Goal: Task Accomplishment & Management: Manage account settings

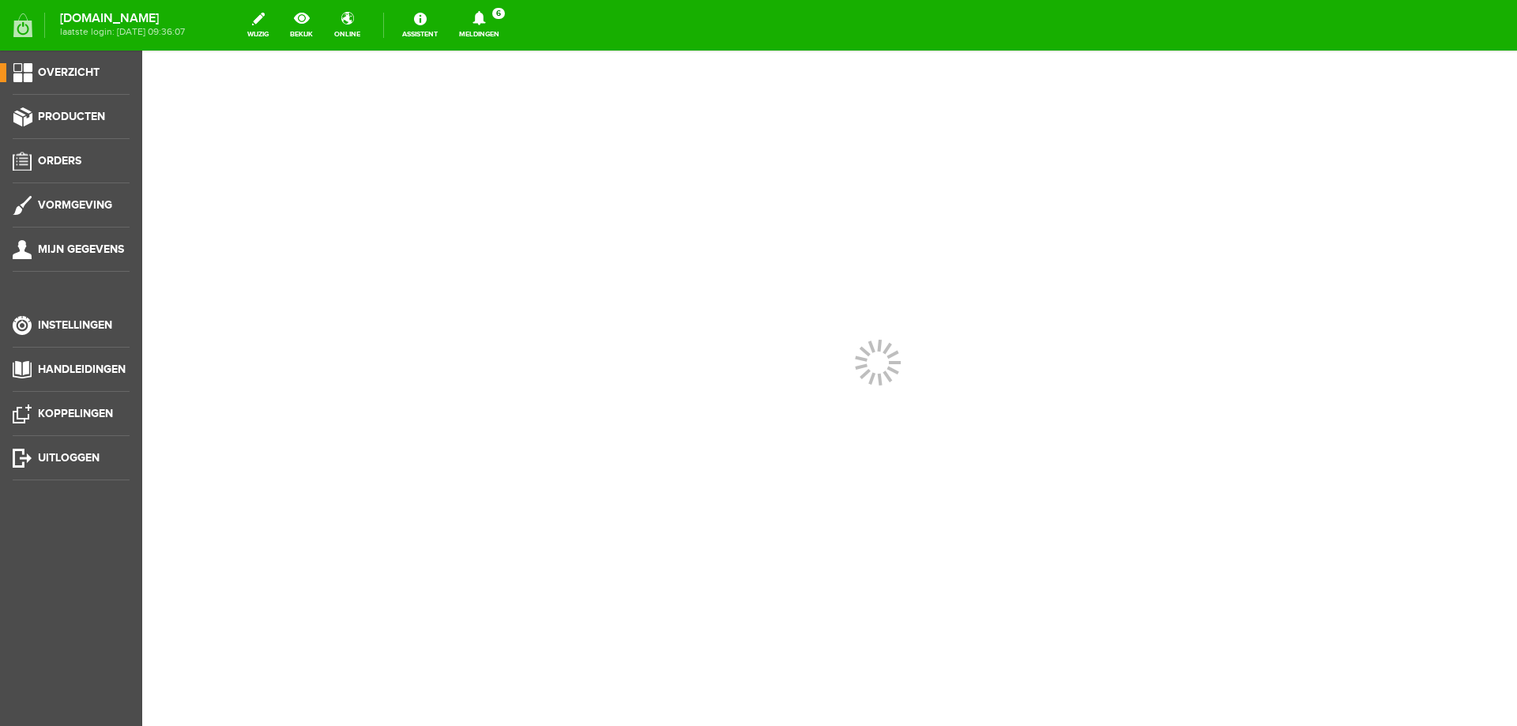
click at [509, 34] on link "Meldingen 6 Nieuwe orders Er is een nieuwe order( #2524 ) geplaatst door [PERSO…" at bounding box center [479, 25] width 59 height 35
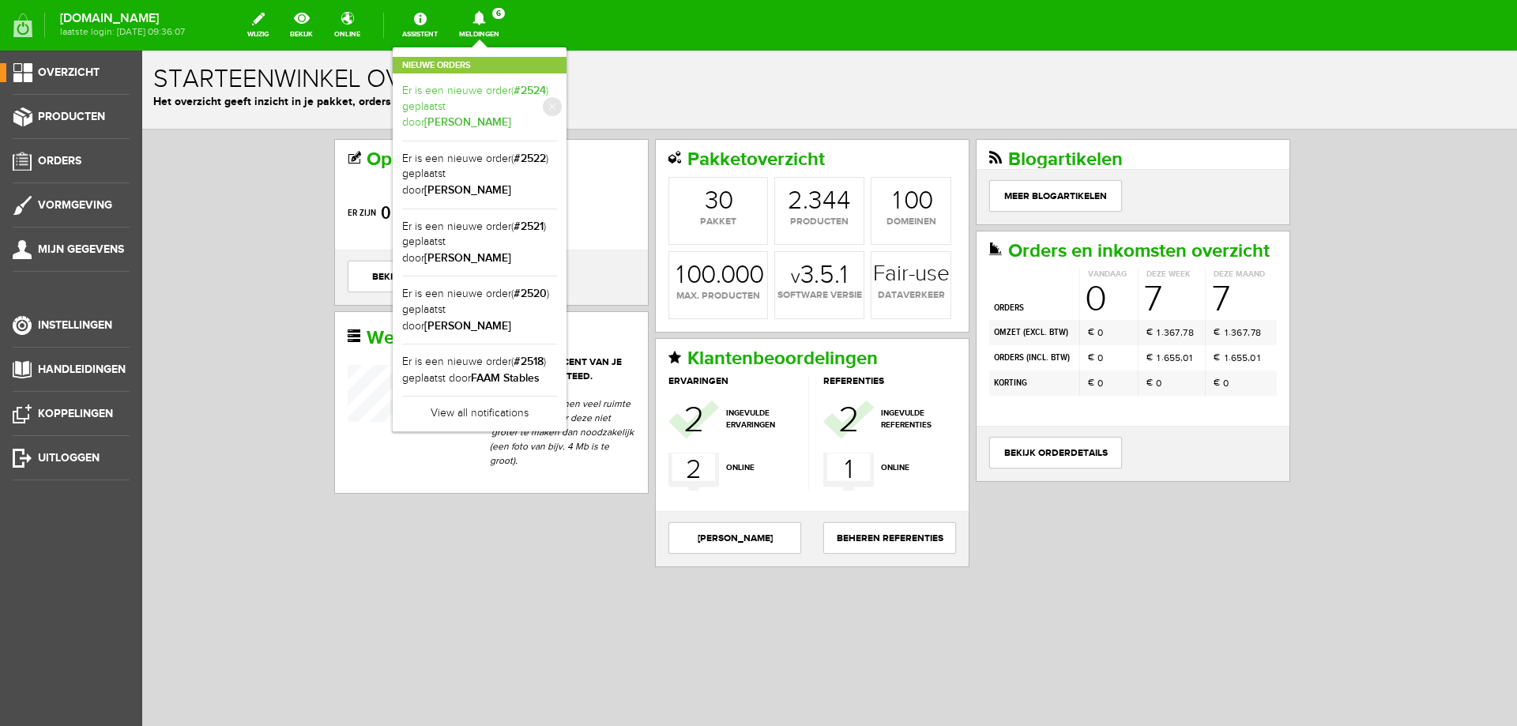
click at [523, 88] on link "Er is een nieuwe order( #2524 ) geplaatst door [PERSON_NAME]" at bounding box center [479, 107] width 155 height 48
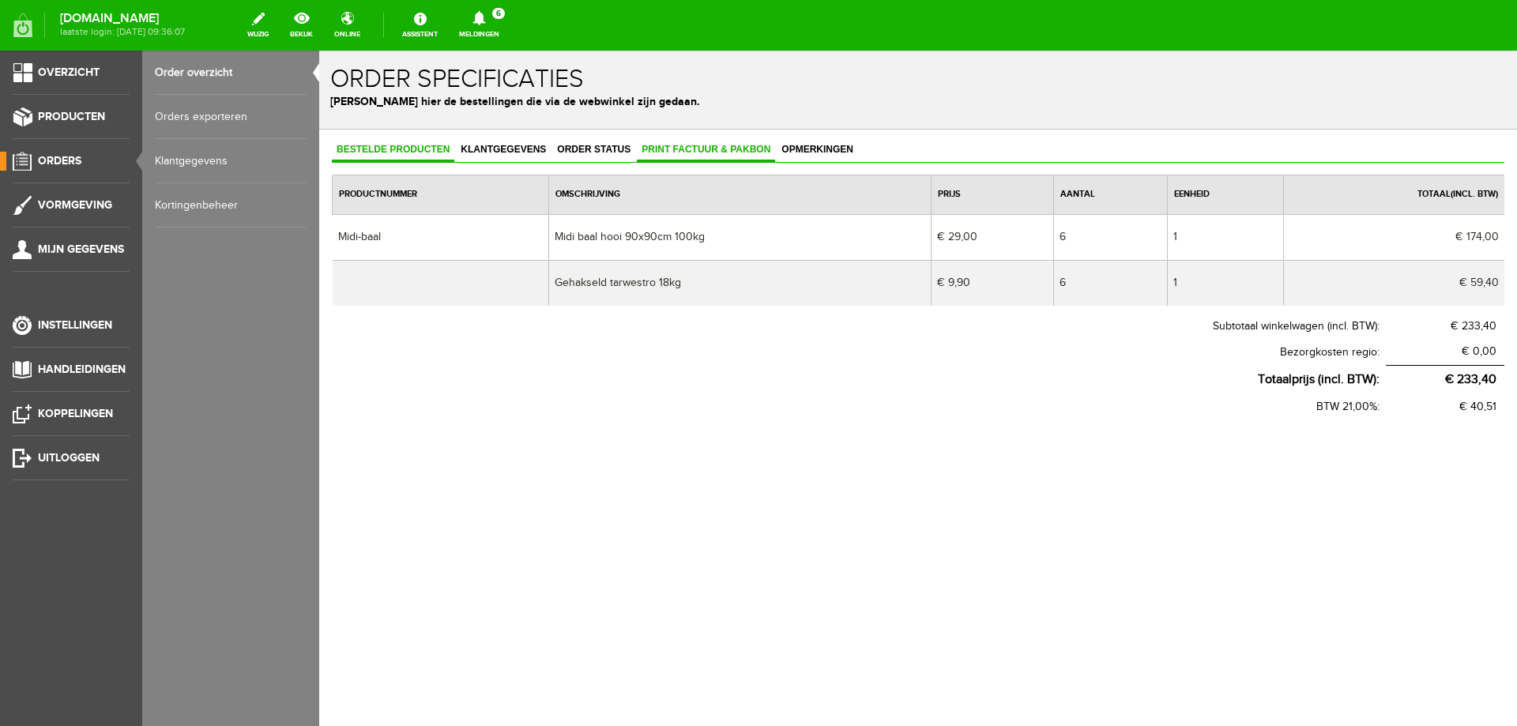
click at [668, 146] on span "Print factuur & pakbon" at bounding box center [706, 149] width 138 height 11
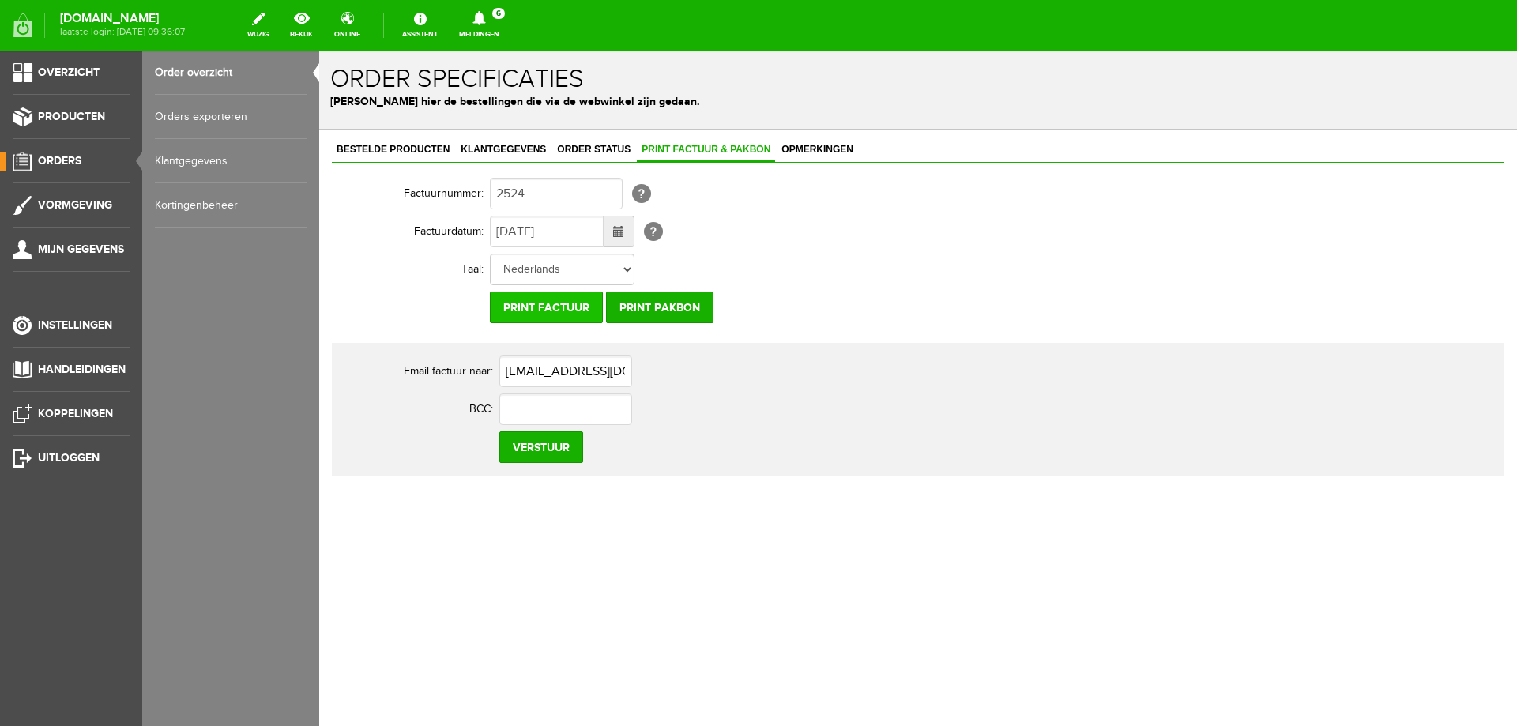
click at [526, 302] on input "Print factuur" at bounding box center [546, 308] width 113 height 32
click at [485, 23] on icon at bounding box center [479, 18] width 13 height 14
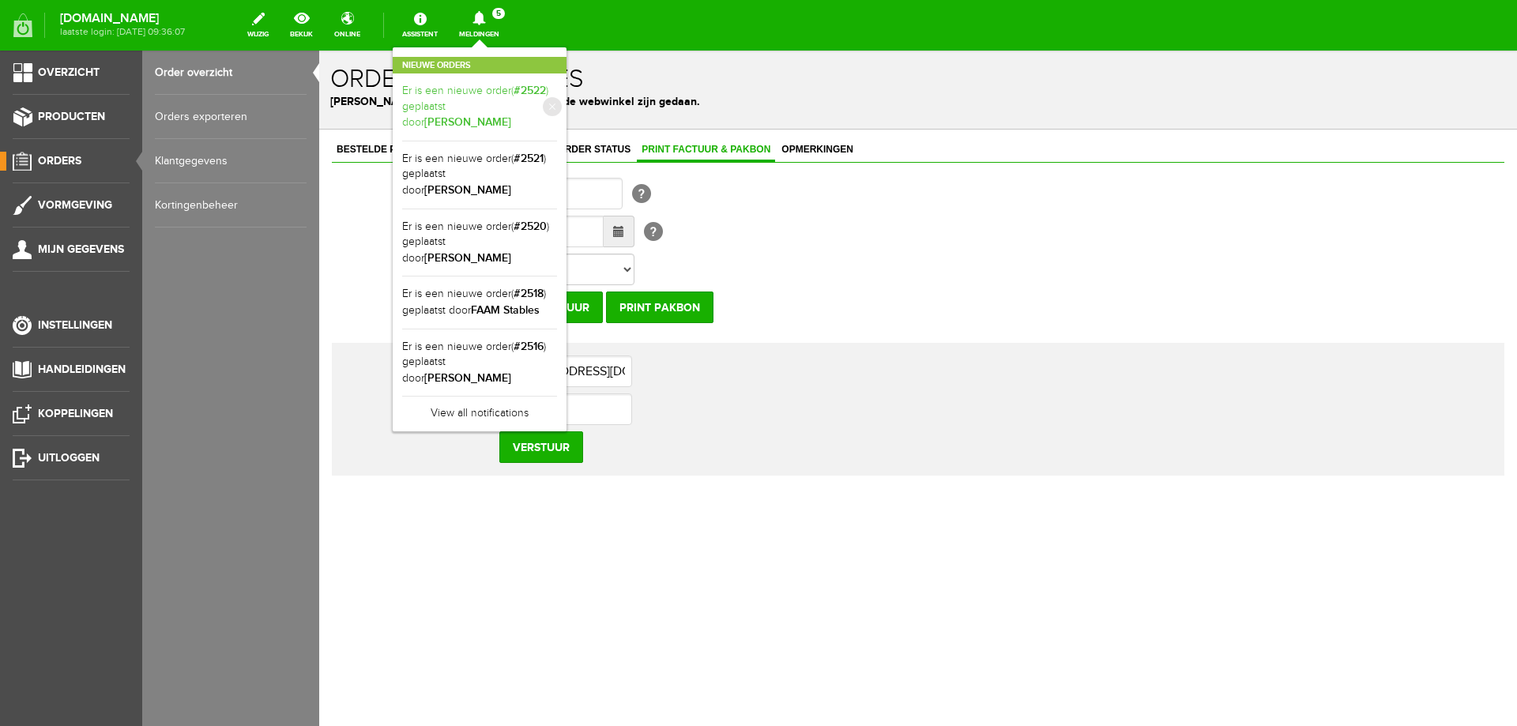
click at [511, 115] on b "[PERSON_NAME]" at bounding box center [467, 121] width 87 height 13
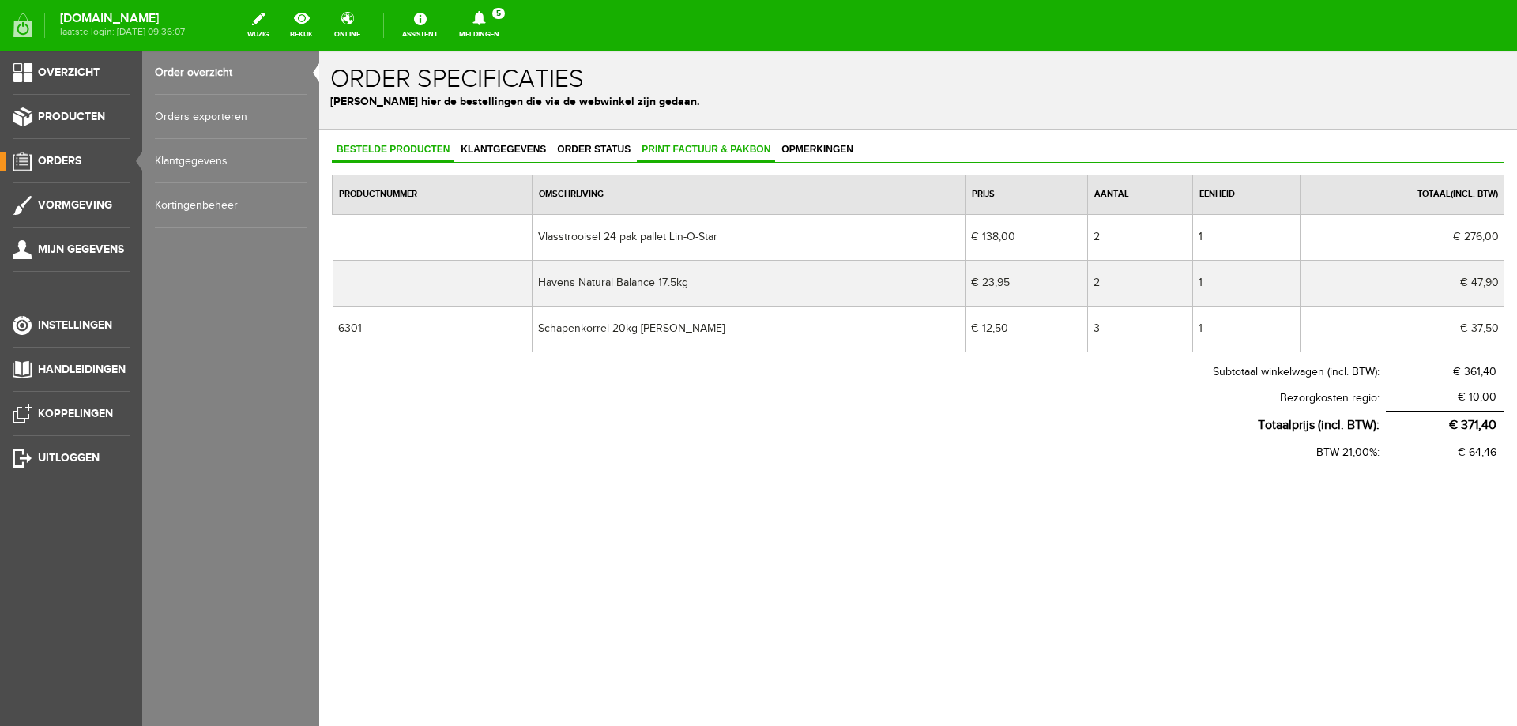
click at [705, 153] on span "Print factuur & pakbon" at bounding box center [706, 149] width 138 height 11
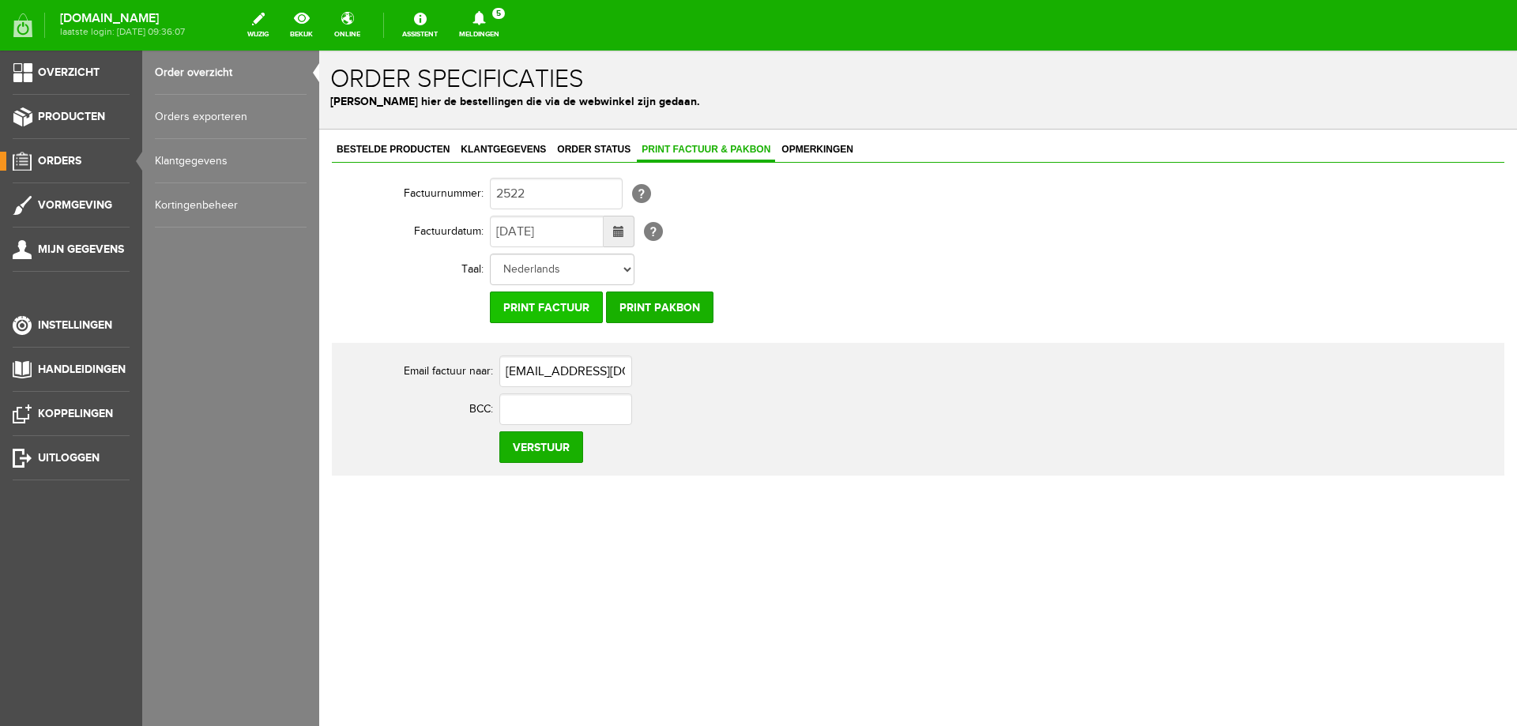
click at [557, 310] on input "Print factuur" at bounding box center [546, 308] width 113 height 32
click at [499, 23] on icon at bounding box center [479, 18] width 40 height 14
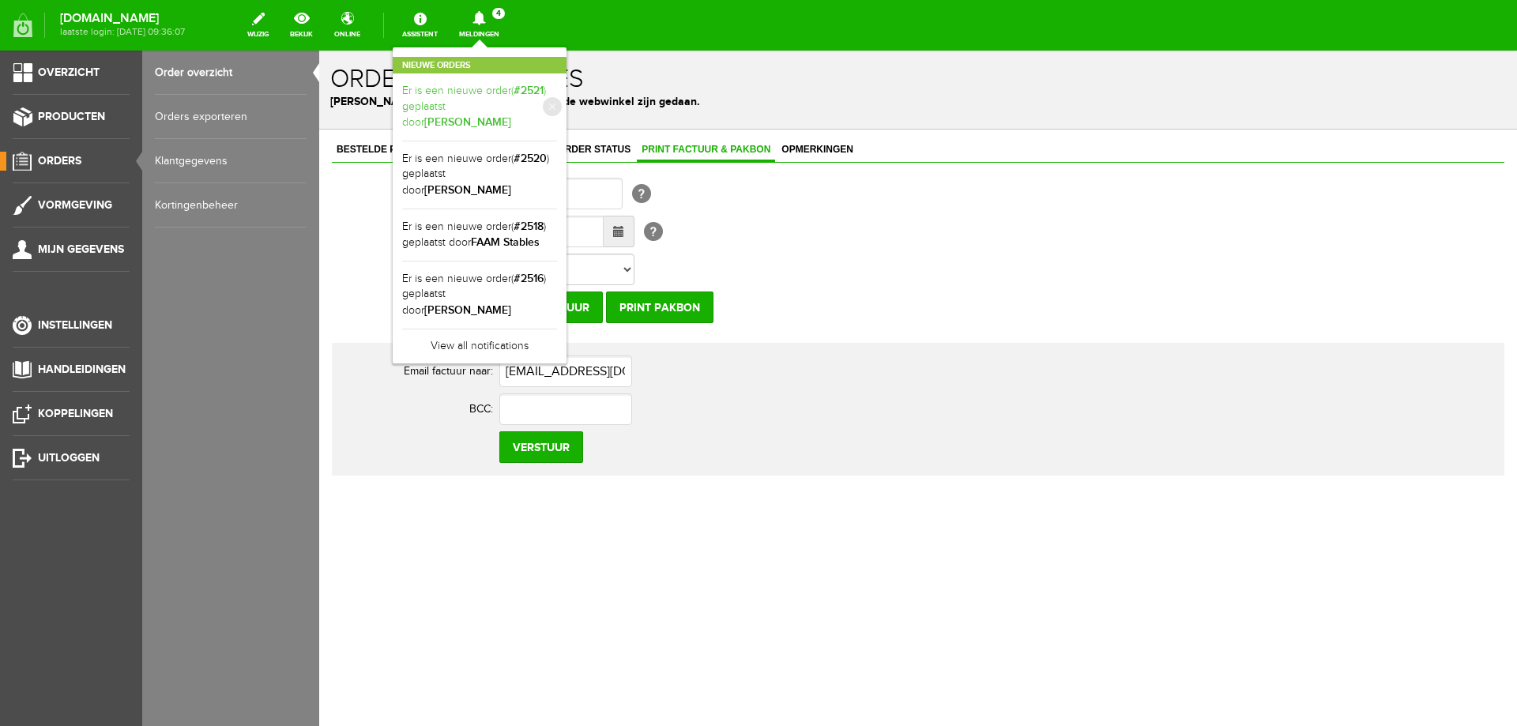
click at [534, 98] on link "Er is een nieuwe order( #2521 ) geplaatst door [PERSON_NAME]" at bounding box center [479, 107] width 155 height 48
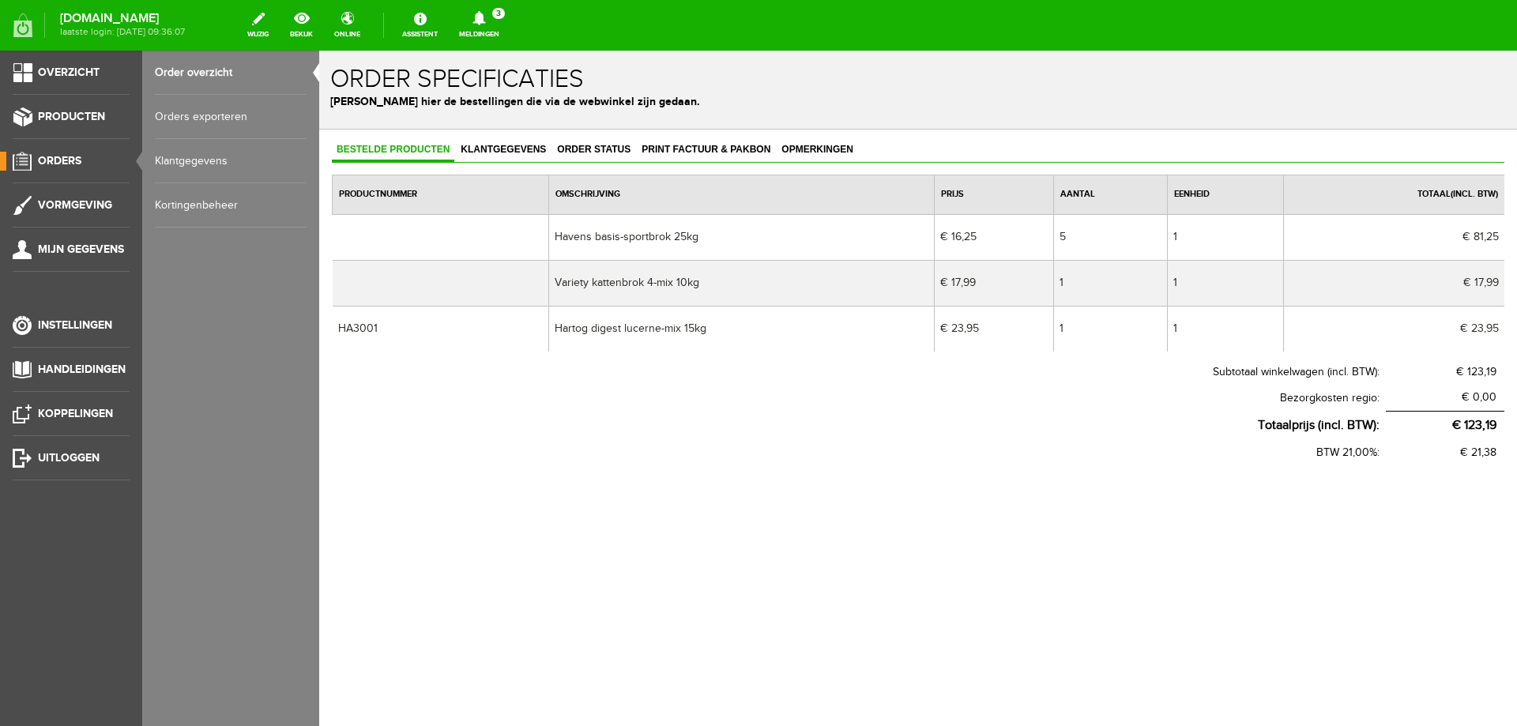
click at [509, 39] on link "Meldingen 3 Nieuwe orders Er is een nieuwe order( #2520 ) geplaatst door [PERSO…" at bounding box center [479, 25] width 59 height 35
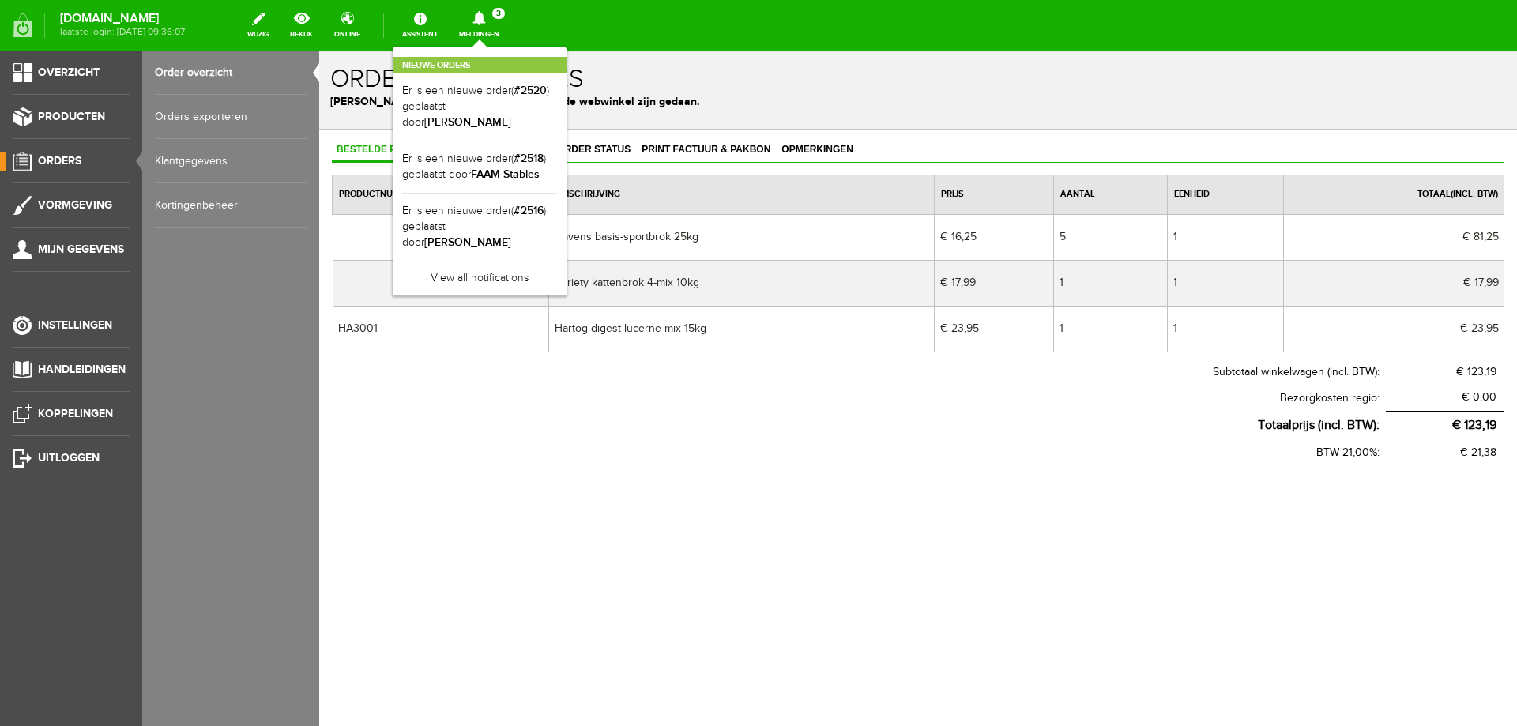
click at [732, 311] on td "Hartog digest lucerne-mix 15kg" at bounding box center [741, 329] width 386 height 46
click at [790, 104] on p "[PERSON_NAME] hier de bestellingen die via de webwinkel zijn gedaan." at bounding box center [918, 101] width 1176 height 17
click at [744, 98] on p "[PERSON_NAME] hier de bestellingen die via de webwinkel zijn gedaan." at bounding box center [918, 101] width 1176 height 17
click at [485, 21] on icon at bounding box center [479, 18] width 13 height 14
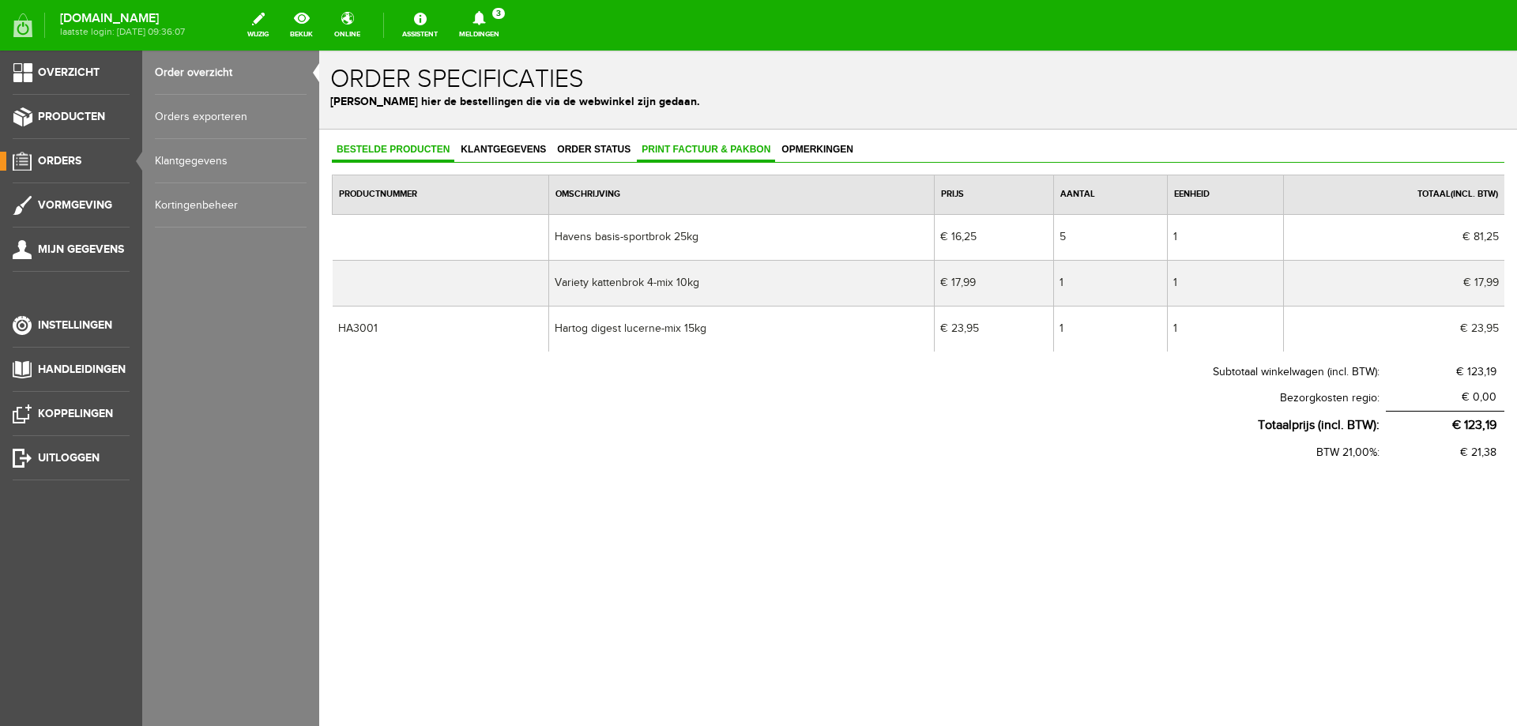
click at [704, 153] on span "Print factuur & pakbon" at bounding box center [706, 149] width 138 height 11
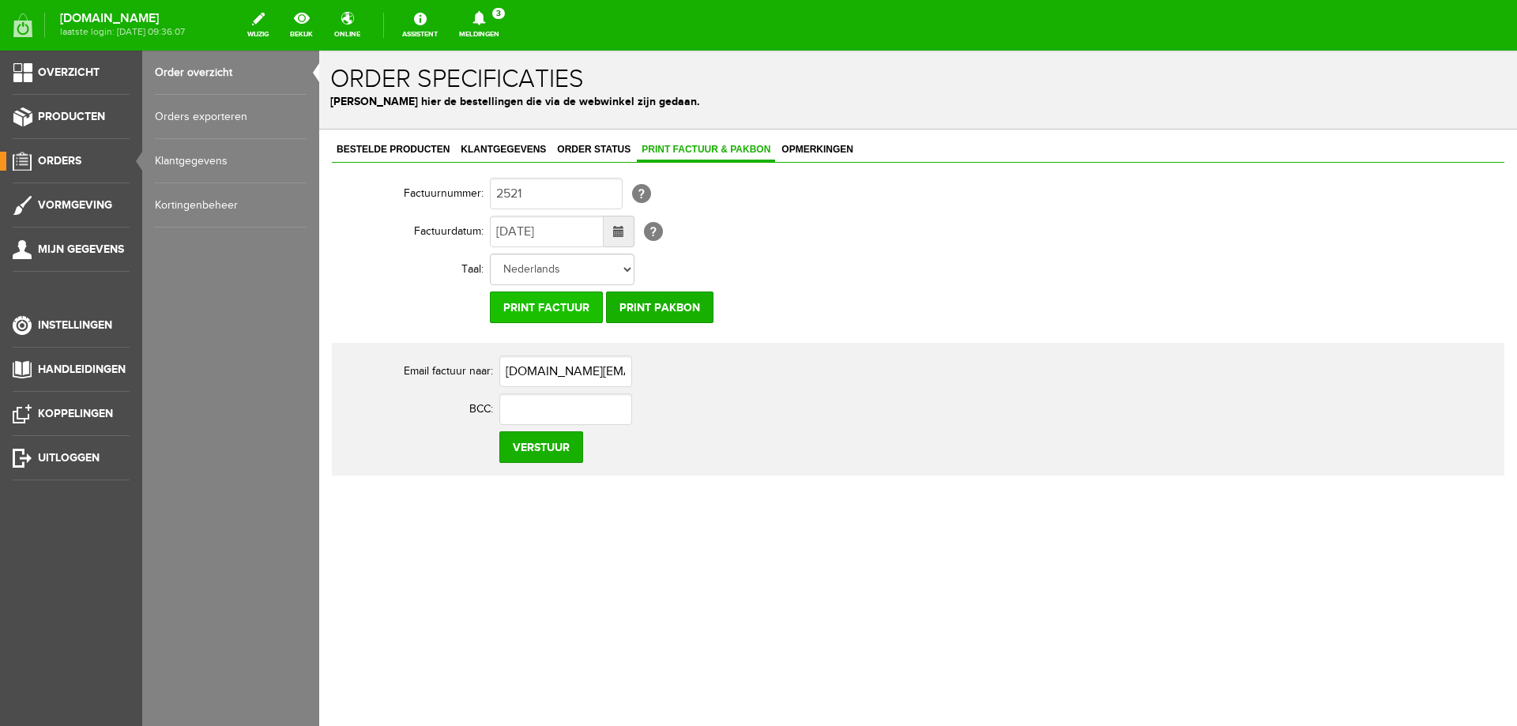
click at [557, 312] on input "Print factuur" at bounding box center [546, 308] width 113 height 32
click at [499, 12] on icon at bounding box center [479, 18] width 40 height 14
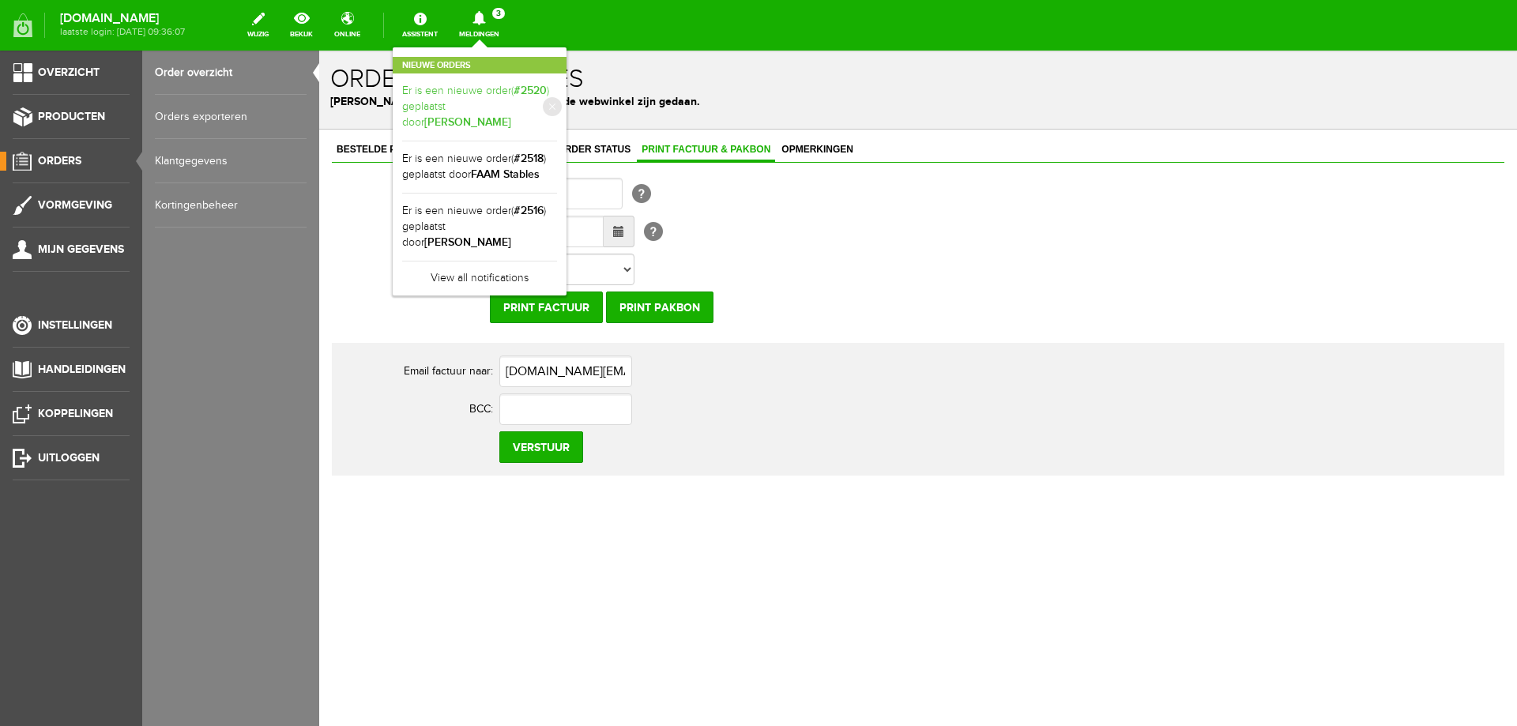
click at [524, 96] on link "Er is een nieuwe order( #2520 ) geplaatst door [PERSON_NAME]" at bounding box center [479, 107] width 155 height 48
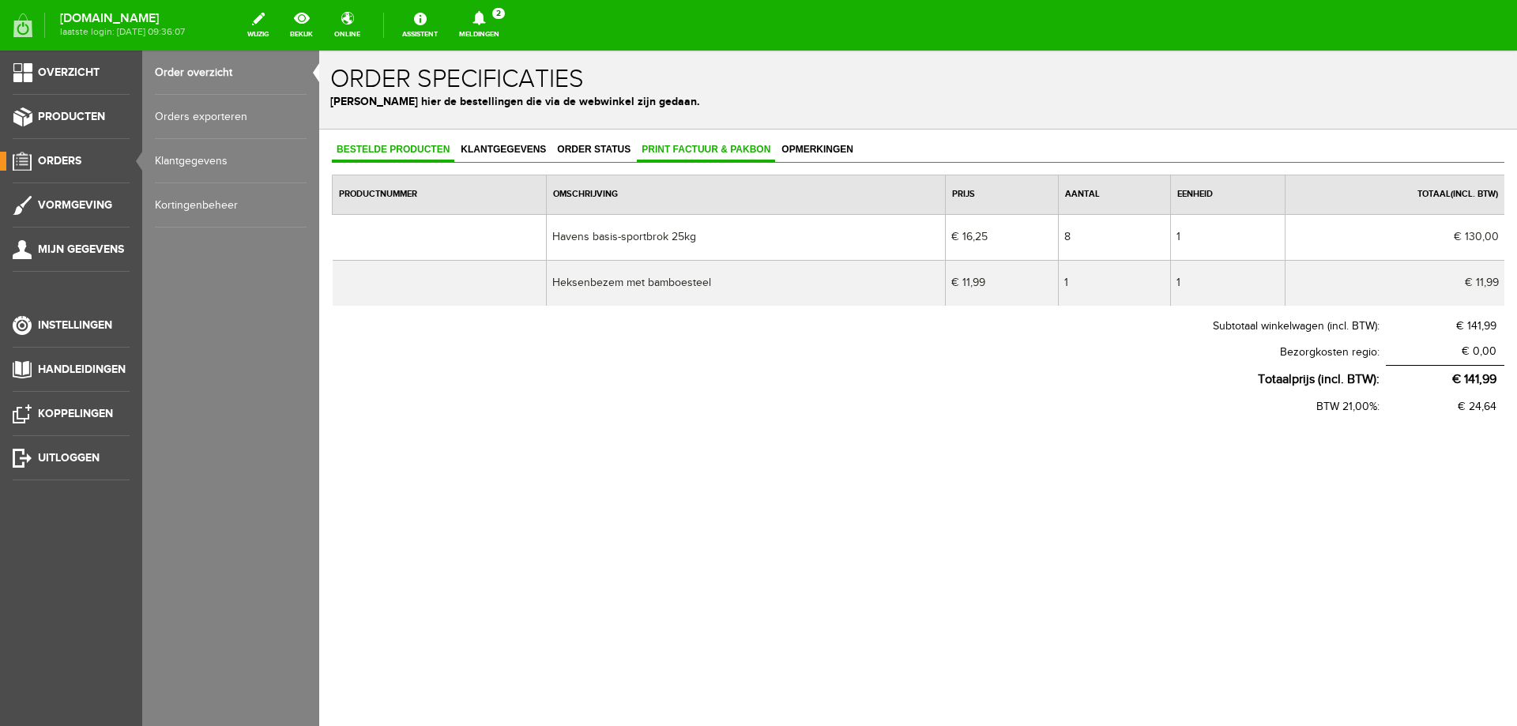
click at [693, 144] on span "Print factuur & pakbon" at bounding box center [706, 149] width 138 height 11
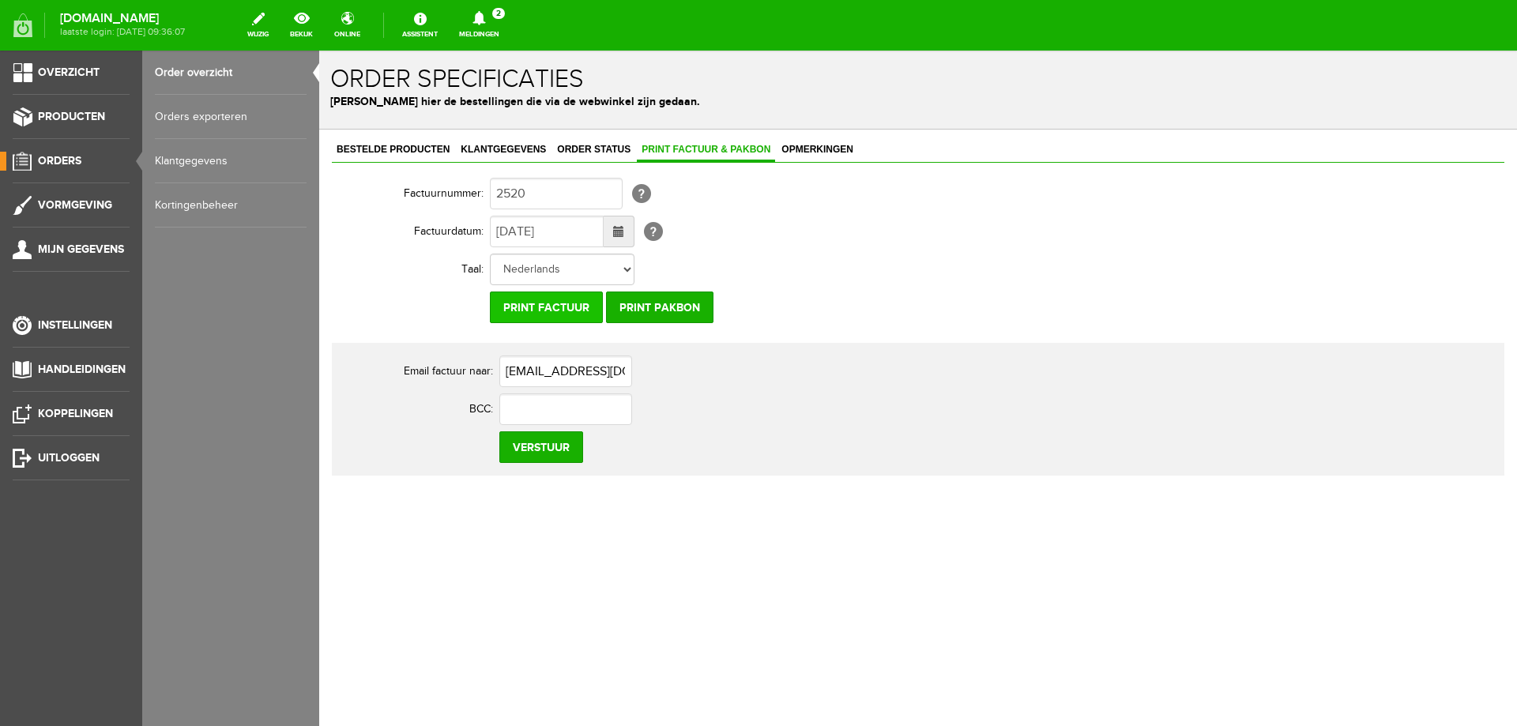
click at [571, 307] on input "Print factuur" at bounding box center [546, 308] width 113 height 32
click at [509, 8] on link "Meldingen 2 Nieuwe orders Er is een nieuwe order( #2518 ) geplaatst door FAAM S…" at bounding box center [479, 25] width 59 height 35
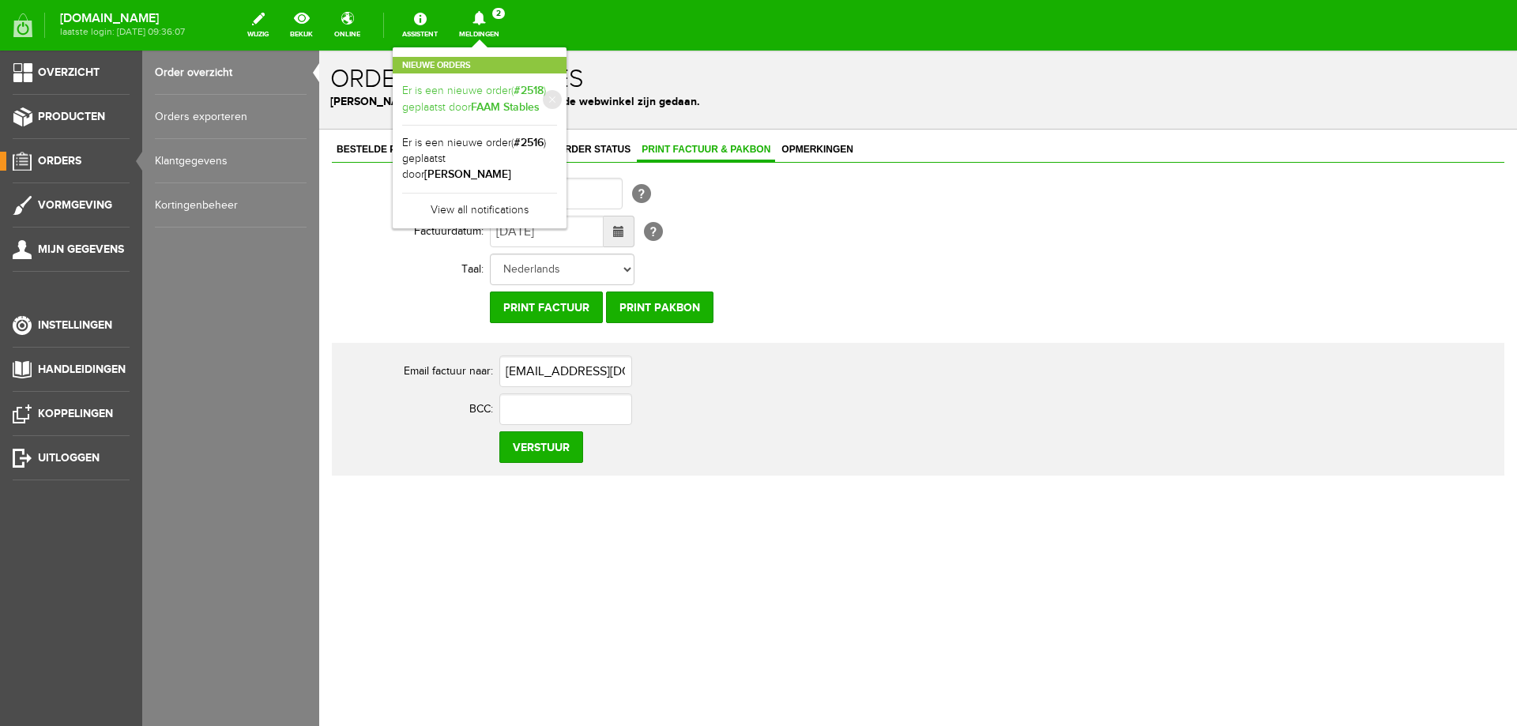
click at [540, 106] on b "FAAM Stables" at bounding box center [505, 106] width 69 height 13
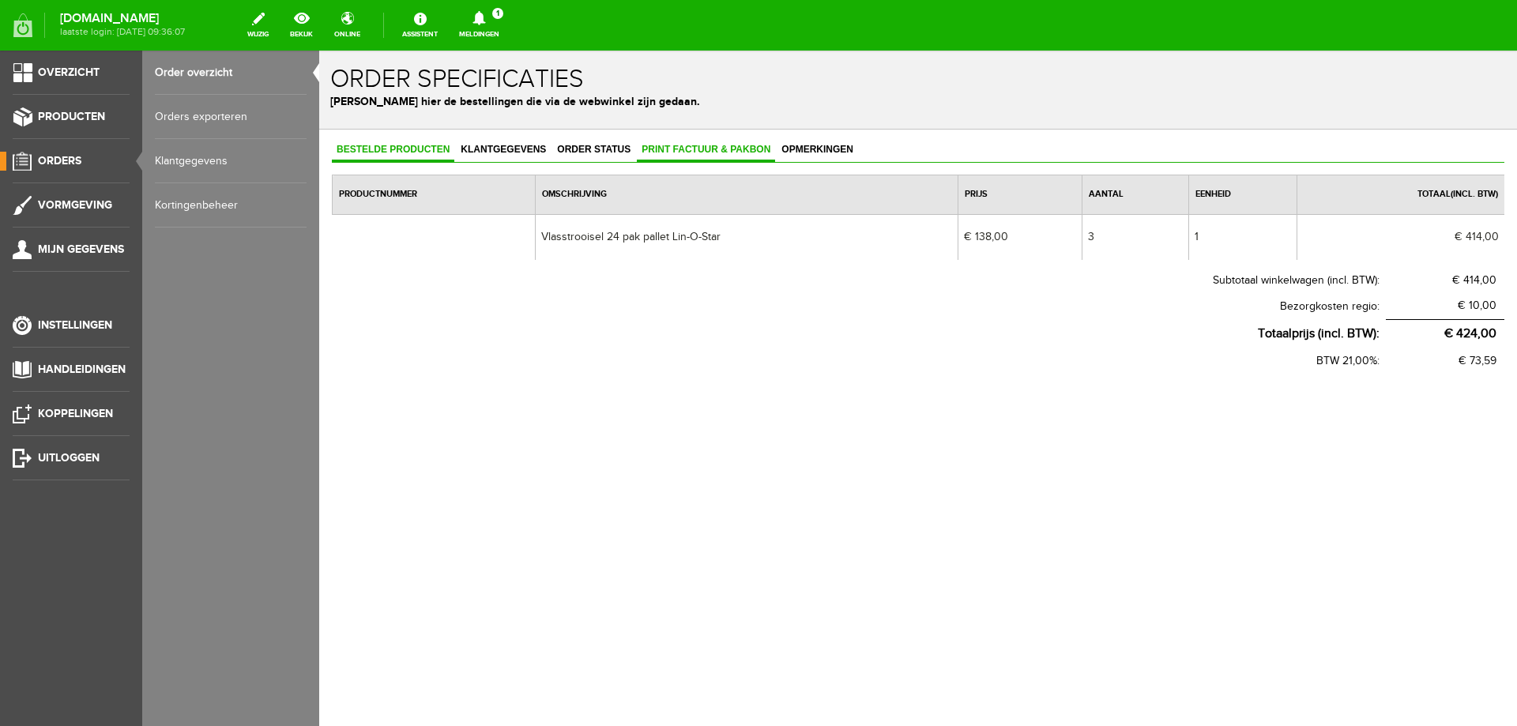
click at [679, 139] on link "Print factuur & pakbon" at bounding box center [706, 150] width 138 height 23
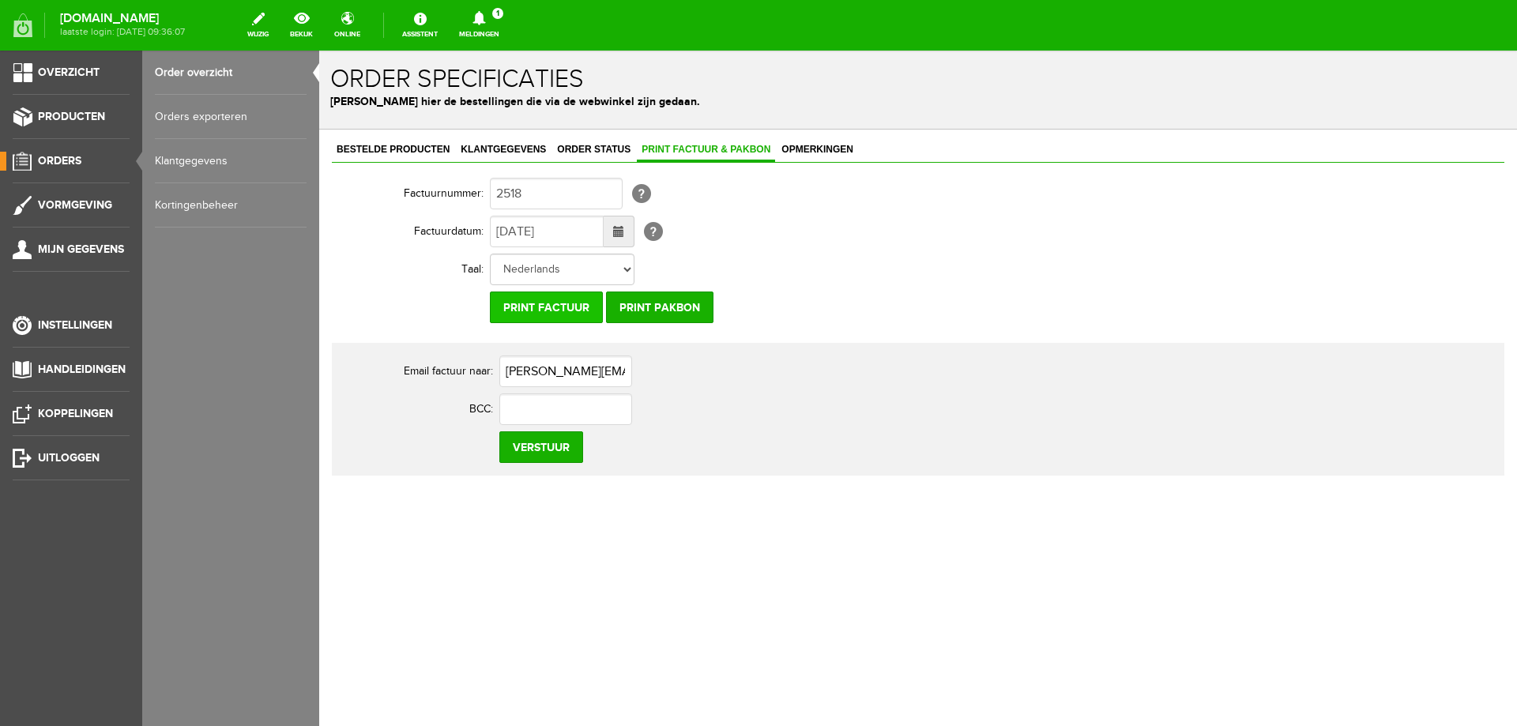
click at [541, 299] on input "Print factuur" at bounding box center [546, 308] width 113 height 32
click at [509, 30] on link "Meldingen 1 Nieuwe orders Er is een nieuwe order( #2516 ) geplaatst door [PERSO…" at bounding box center [479, 25] width 59 height 35
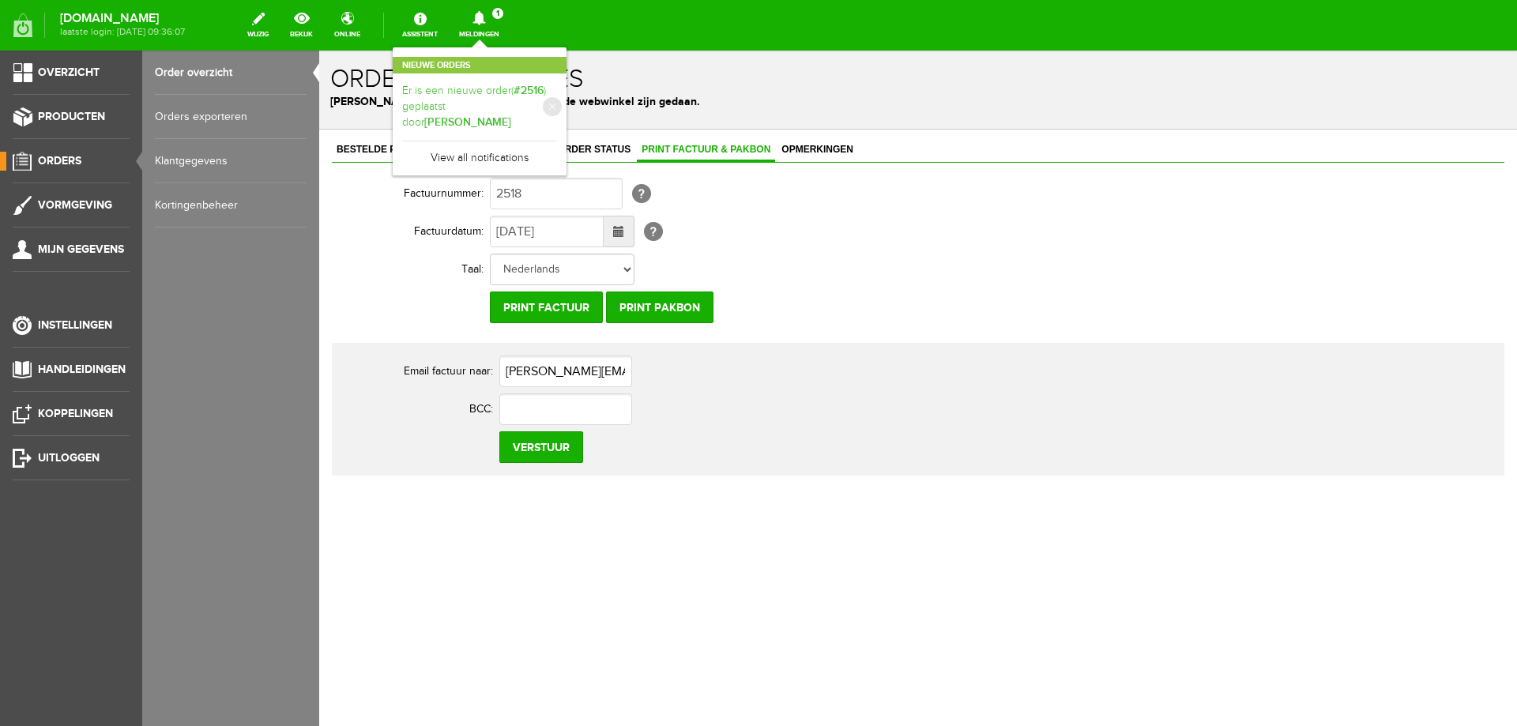
click at [510, 111] on link "Er is een nieuwe order( #2516 ) geplaatst door [PERSON_NAME]" at bounding box center [479, 107] width 155 height 48
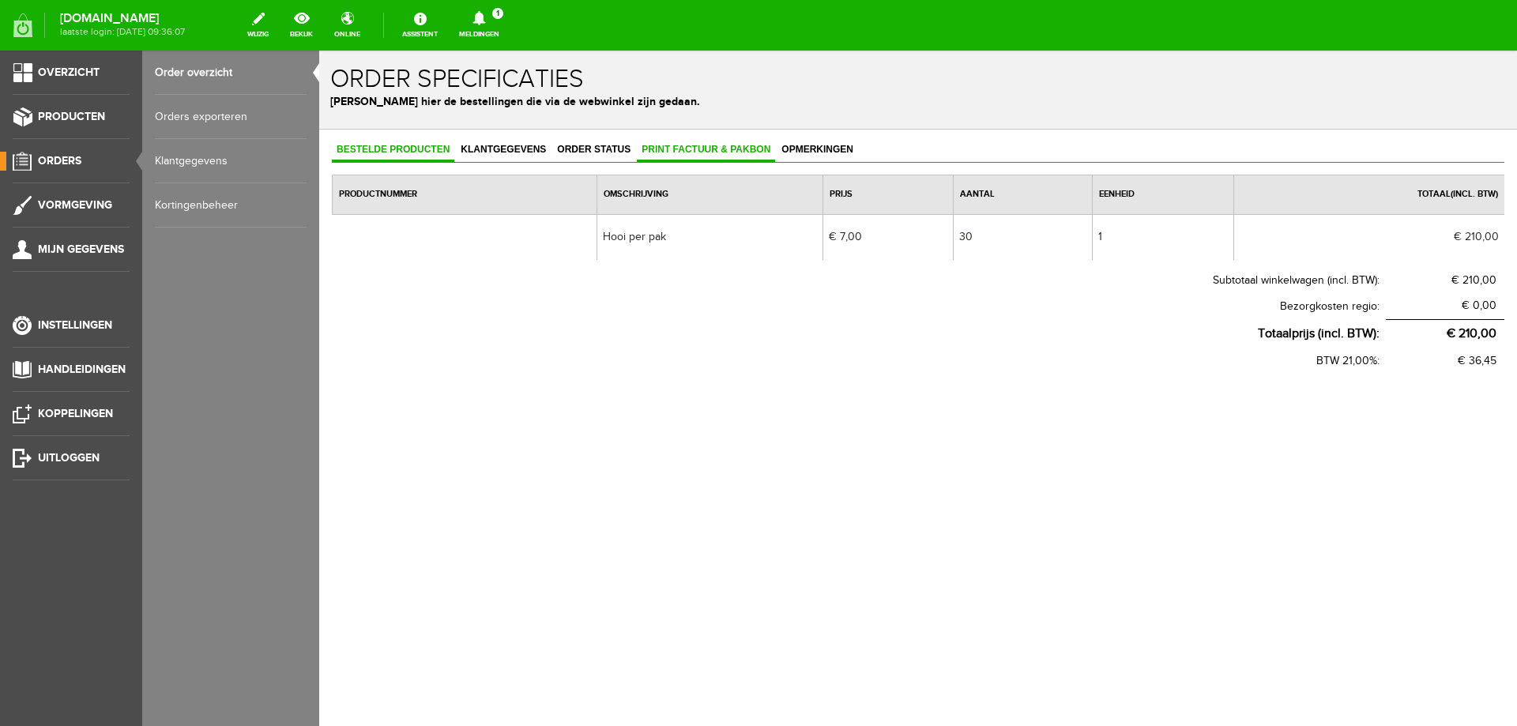
click at [701, 140] on link "Print factuur & pakbon" at bounding box center [706, 150] width 138 height 23
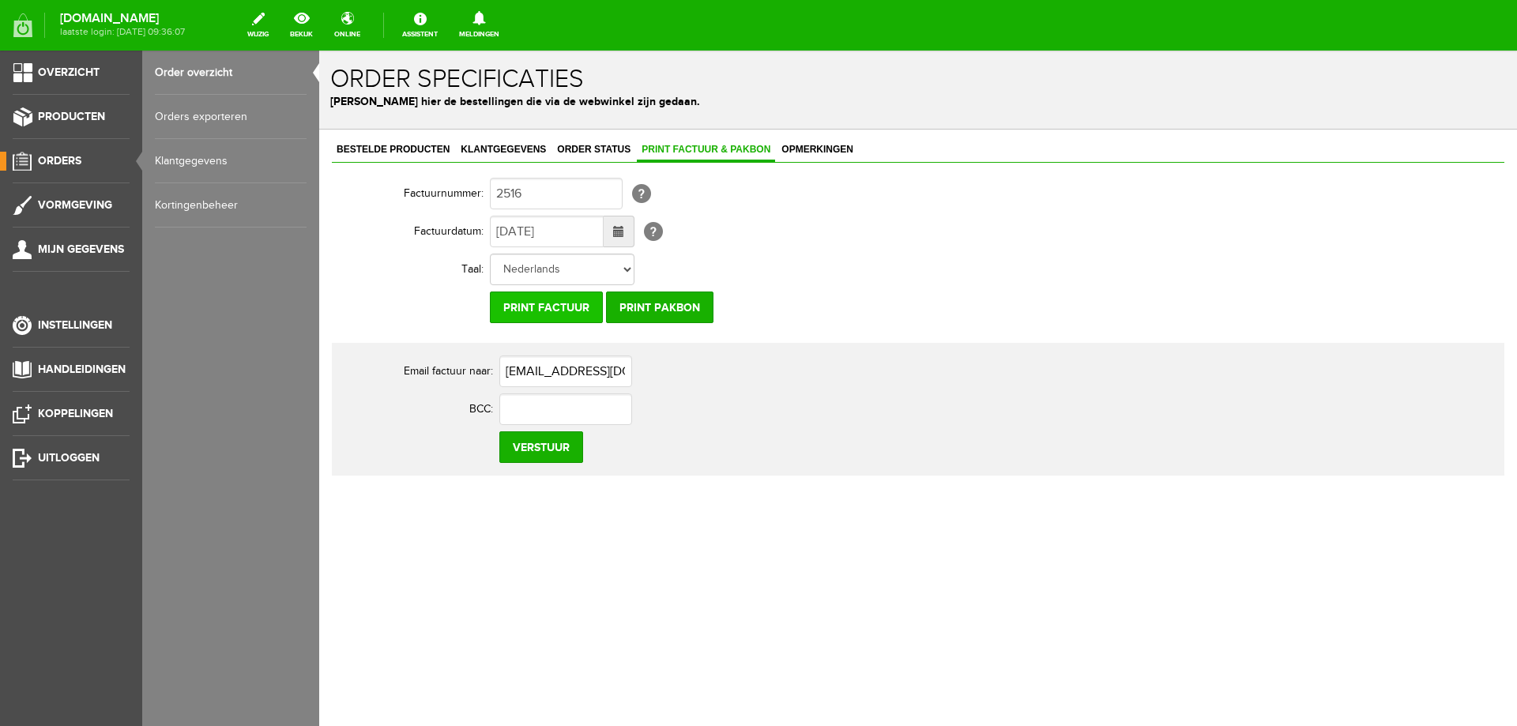
click at [563, 303] on input "Print factuur" at bounding box center [546, 308] width 113 height 32
click at [73, 113] on span "Producten" at bounding box center [71, 116] width 67 height 13
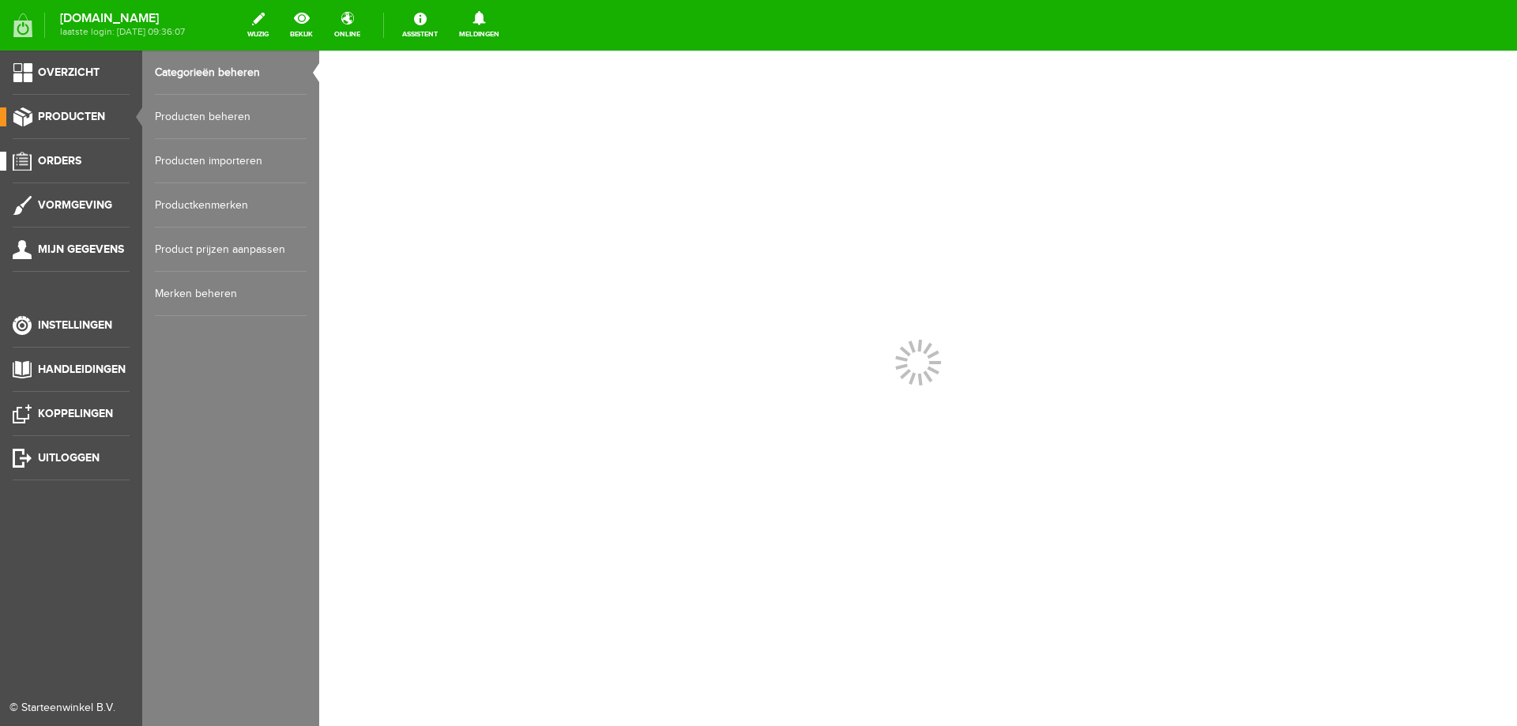
click at [76, 158] on span "Orders" at bounding box center [59, 160] width 43 height 13
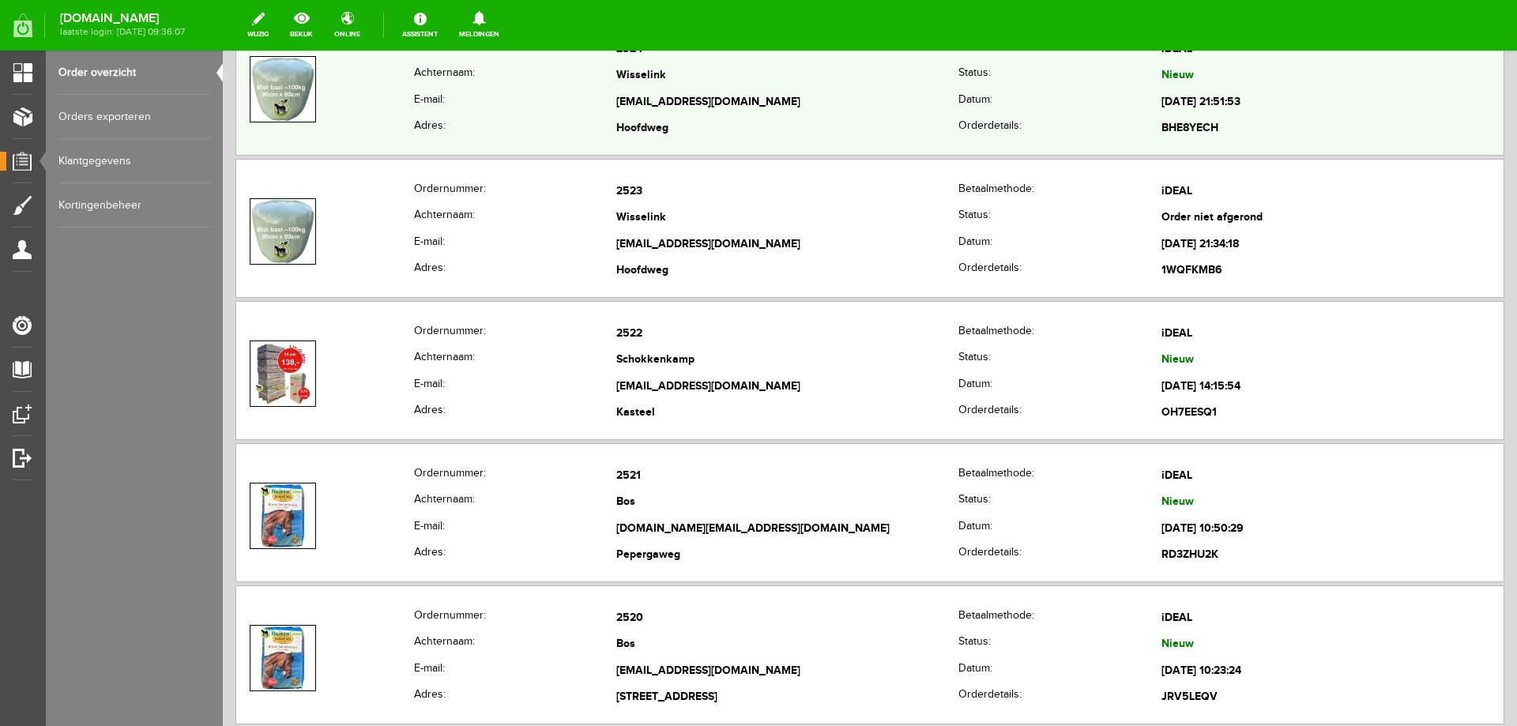
scroll to position [316, 0]
